Goal: Contribute content: Add original content to the website for others to see

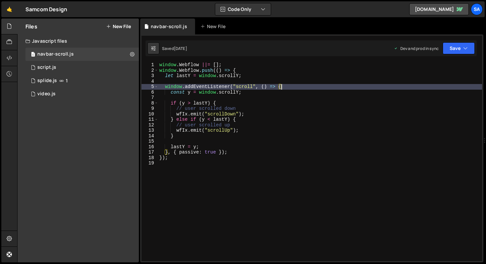
click at [119, 27] on button "New File" at bounding box center [118, 26] width 25 height 5
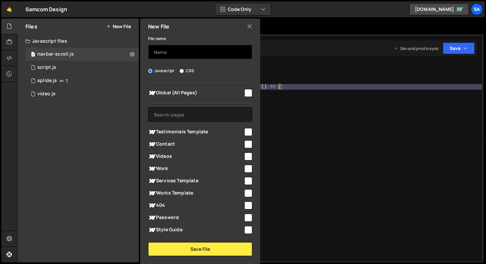
click at [174, 47] on input "text" at bounding box center [200, 52] width 104 height 15
type input "cursor"
click at [248, 90] on input "checkbox" at bounding box center [249, 93] width 8 height 8
checkbox input "true"
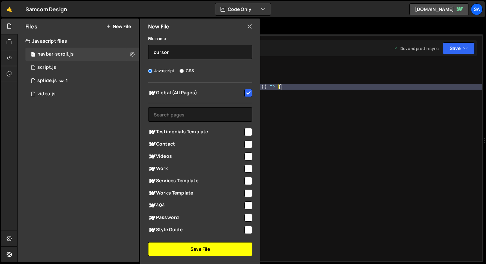
click at [221, 245] on button "Save File" at bounding box center [200, 249] width 104 height 14
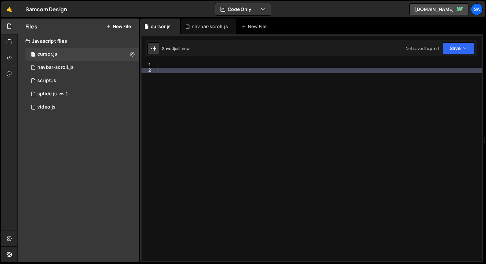
click at [173, 69] on div at bounding box center [319, 167] width 327 height 210
click at [183, 64] on div at bounding box center [319, 167] width 327 height 210
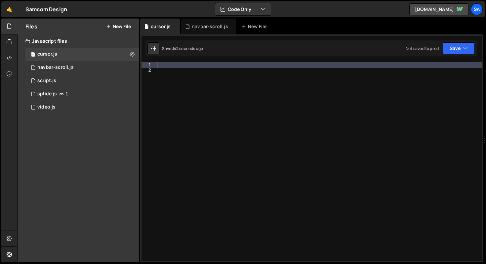
paste textarea "});"
type textarea "});"
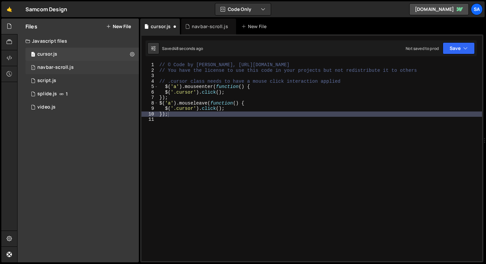
click at [62, 69] on div "navbar-scroll.js" at bounding box center [55, 68] width 36 height 6
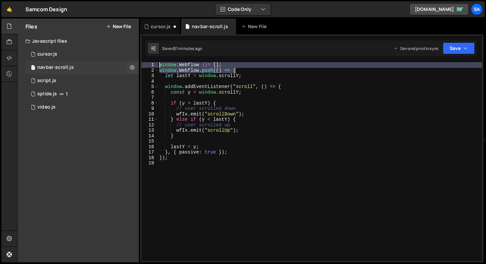
drag, startPoint x: 248, startPoint y: 70, endPoint x: 137, endPoint y: 61, distance: 111.9
click at [137, 61] on div "Files New File Javascript files 1 cursor.js 0 1 navbar-scroll.js 0 0 script.js …" at bounding box center [251, 141] width 469 height 244
type textarea "window.Webflow ||= []; window.Webflow.push(() => {"
click at [63, 52] on div "1 cursor.js 0" at bounding box center [82, 54] width 114 height 13
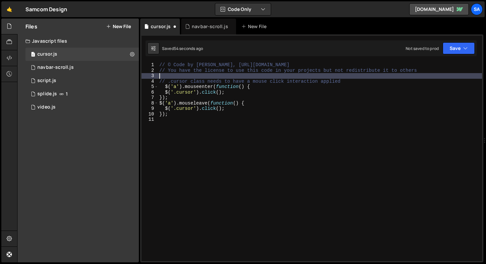
click at [354, 78] on div "// © Code by [PERSON_NAME], [URL][DOMAIN_NAME] // You have the license to use t…" at bounding box center [320, 167] width 324 height 210
click at [351, 81] on div "// © Code by [PERSON_NAME], [URL][DOMAIN_NAME] // You have the license to use t…" at bounding box center [320, 167] width 324 height 210
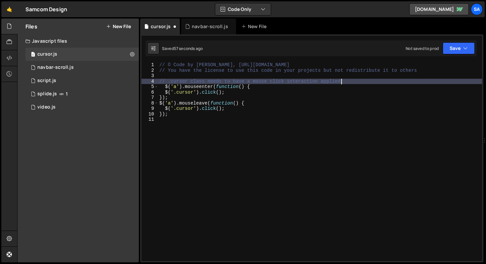
type textarea "// .cursor class needs to have a mouse click interaction applied4"
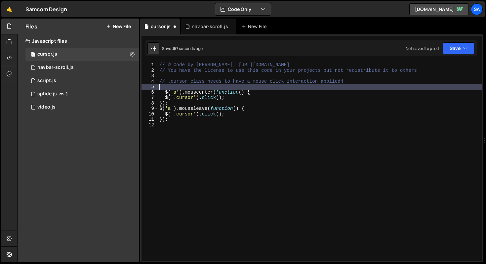
paste textarea "window.Webflow.push(() => {"
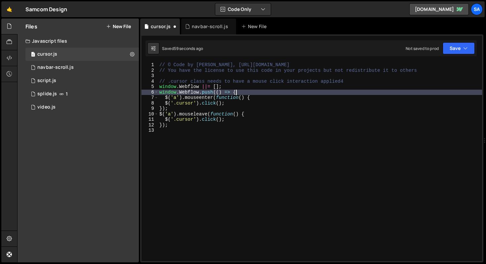
click at [198, 126] on div "// © Code by [PERSON_NAME], [URL][DOMAIN_NAME] // You have the license to use t…" at bounding box center [320, 167] width 324 height 210
type textarea "});"
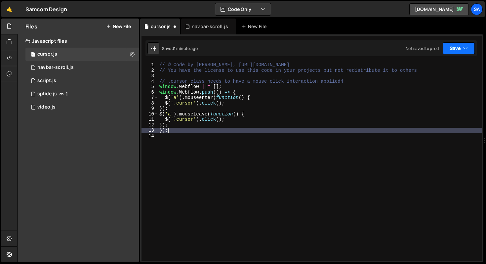
type textarea "});"
click at [468, 45] on button "Save" at bounding box center [459, 48] width 32 height 12
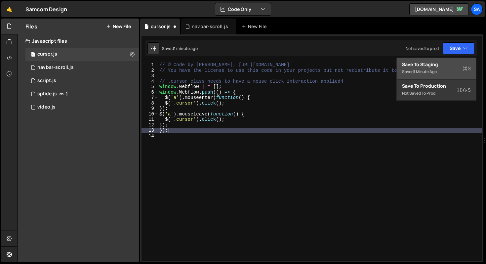
click at [434, 66] on div "Save to Staging S" at bounding box center [436, 64] width 69 height 7
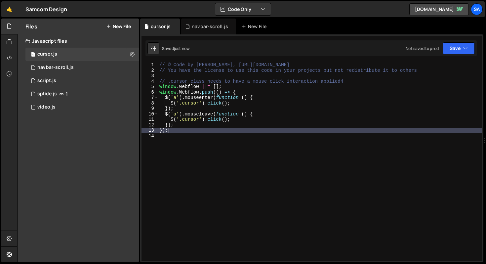
click at [208, 143] on div "// © Code by [PERSON_NAME], [URL][DOMAIN_NAME] // You have the license to use t…" at bounding box center [320, 167] width 324 height 210
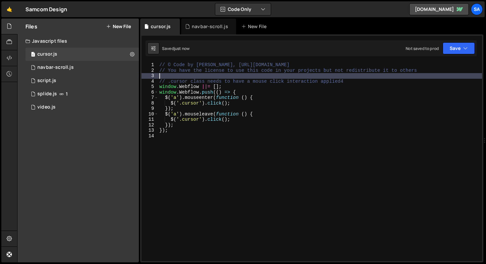
click at [381, 77] on div "// © Code by [PERSON_NAME], [URL][DOMAIN_NAME] // You have the license to use t…" at bounding box center [320, 167] width 324 height 210
click at [363, 80] on div "// © Code by [PERSON_NAME], [URL][DOMAIN_NAME] // You have the license to use t…" at bounding box center [320, 167] width 324 height 210
type textarea "// .cursor class needs to have a mouse click interaction applied4"
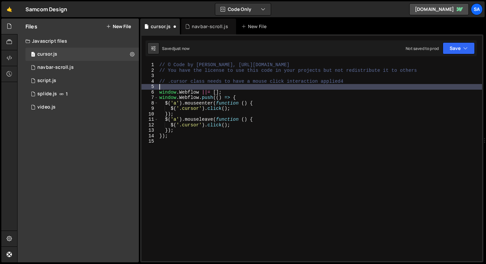
click at [304, 69] on div "// © Code by [PERSON_NAME], [URL][DOMAIN_NAME] // You have the license to use t…" at bounding box center [320, 167] width 324 height 210
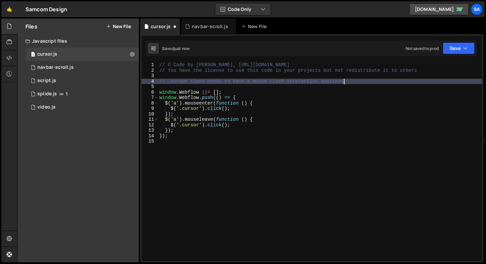
click at [353, 82] on div "// © Code by [PERSON_NAME], [URL][DOMAIN_NAME] // You have the license to use t…" at bounding box center [320, 167] width 324 height 210
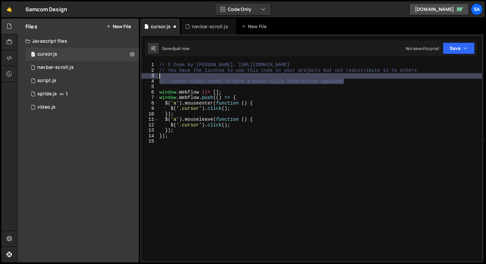
drag, startPoint x: 353, startPoint y: 82, endPoint x: 156, endPoint y: 78, distance: 197.3
click at [156, 78] on div "// .cursor class needs to have a mouse click interaction applied4 1 2 3 4 5 6 7…" at bounding box center [312, 161] width 341 height 199
type textarea "// .cursor class needs to have a mouse click interaction applied4"
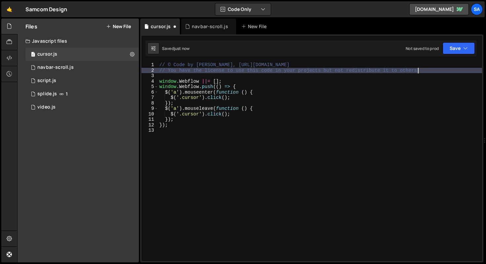
click at [433, 70] on div "// © Code by [PERSON_NAME], [URL][DOMAIN_NAME] // You have the license to use t…" at bounding box center [320, 167] width 324 height 210
type textarea "// You have the license to use this code in your projects but not redistribute …"
click at [453, 50] on button "Save" at bounding box center [459, 48] width 32 height 12
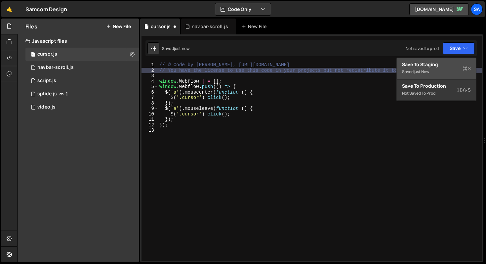
click at [422, 65] on div "Save to Staging S" at bounding box center [436, 64] width 69 height 7
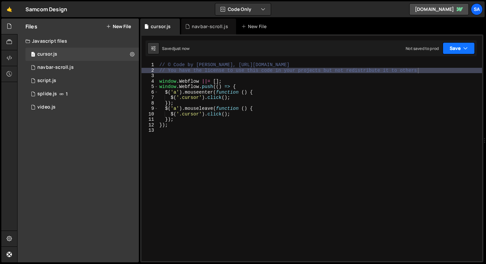
click at [448, 51] on button "Save" at bounding box center [459, 48] width 32 height 12
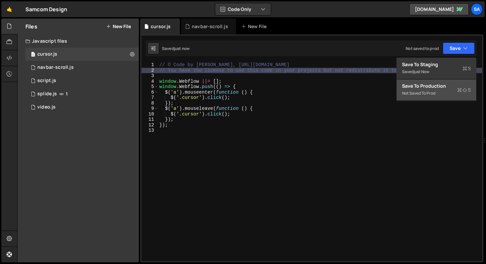
click at [427, 89] on div "Not saved to prod" at bounding box center [436, 93] width 69 height 8
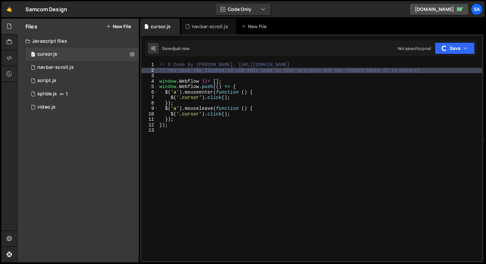
click at [211, 132] on div "// © Code by [PERSON_NAME], [URL][DOMAIN_NAME] // You have the license to use t…" at bounding box center [320, 167] width 324 height 210
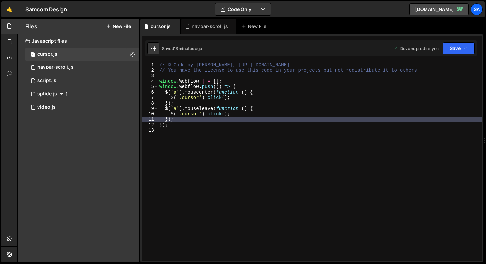
click at [278, 116] on div "// © Code by [PERSON_NAME], [URL][DOMAIN_NAME] // You have the license to use t…" at bounding box center [320, 167] width 324 height 210
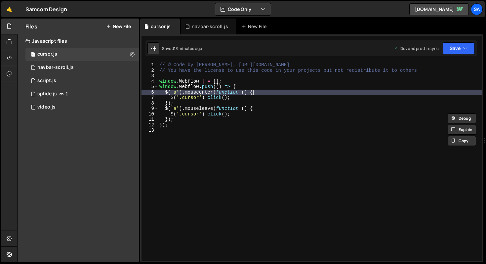
click at [267, 93] on div "// © Code by [PERSON_NAME], [URL][DOMAIN_NAME] // You have the license to use t…" at bounding box center [320, 167] width 324 height 210
type textarea "$('a').mouseenter(function () {"
click at [251, 132] on div "// © Code by [PERSON_NAME], [URL][DOMAIN_NAME] // You have the license to use t…" at bounding box center [320, 167] width 324 height 210
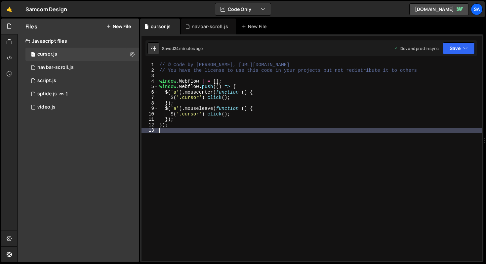
click at [199, 96] on div "// © Code by [PERSON_NAME], [URL][DOMAIN_NAME] // You have the license to use t…" at bounding box center [320, 167] width 324 height 210
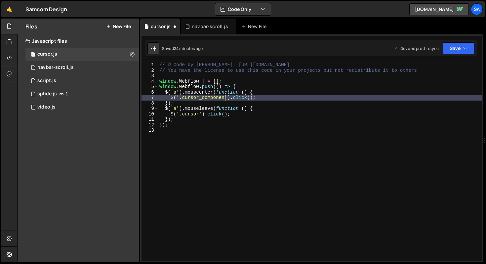
scroll to position [0, 5]
click at [200, 114] on div "// © Code by [PERSON_NAME], [URL][DOMAIN_NAME] // You have the license to use t…" at bounding box center [320, 167] width 324 height 210
click at [304, 100] on div "// © Code by [PERSON_NAME], [URL][DOMAIN_NAME] // You have the license to use t…" at bounding box center [320, 167] width 324 height 210
click at [182, 98] on div "// © Code by [PERSON_NAME], [URL][DOMAIN_NAME] // You have the license to use t…" at bounding box center [320, 167] width 324 height 210
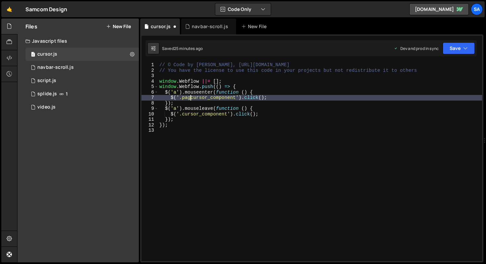
type textarea "$('.cursor_component').click();"
